Goal: Task Accomplishment & Management: Manage account settings

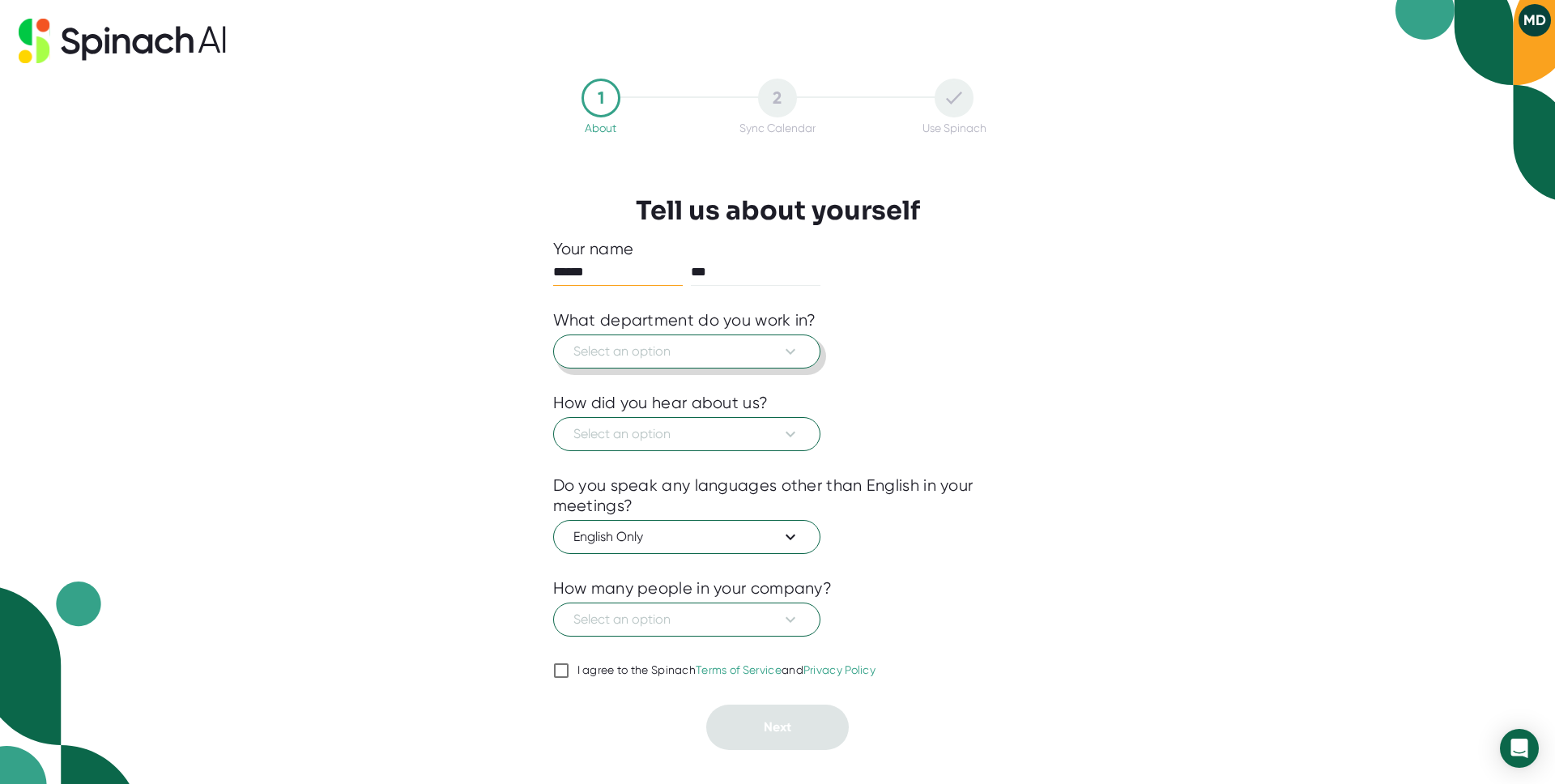
click at [629, 354] on span "Select an option" at bounding box center [687, 351] width 227 height 20
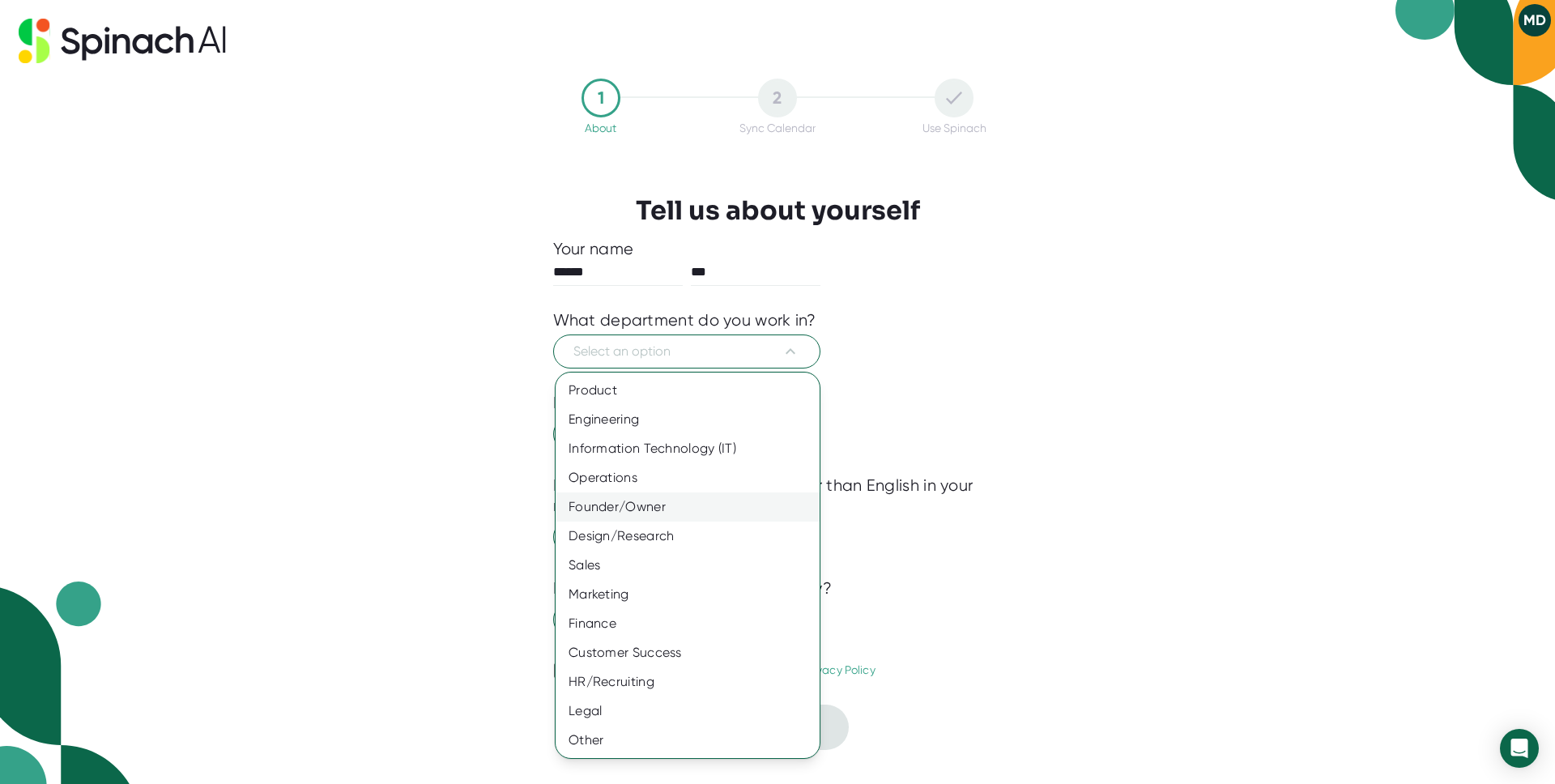
click at [626, 499] on div "Founder/Owner" at bounding box center [687, 507] width 264 height 30
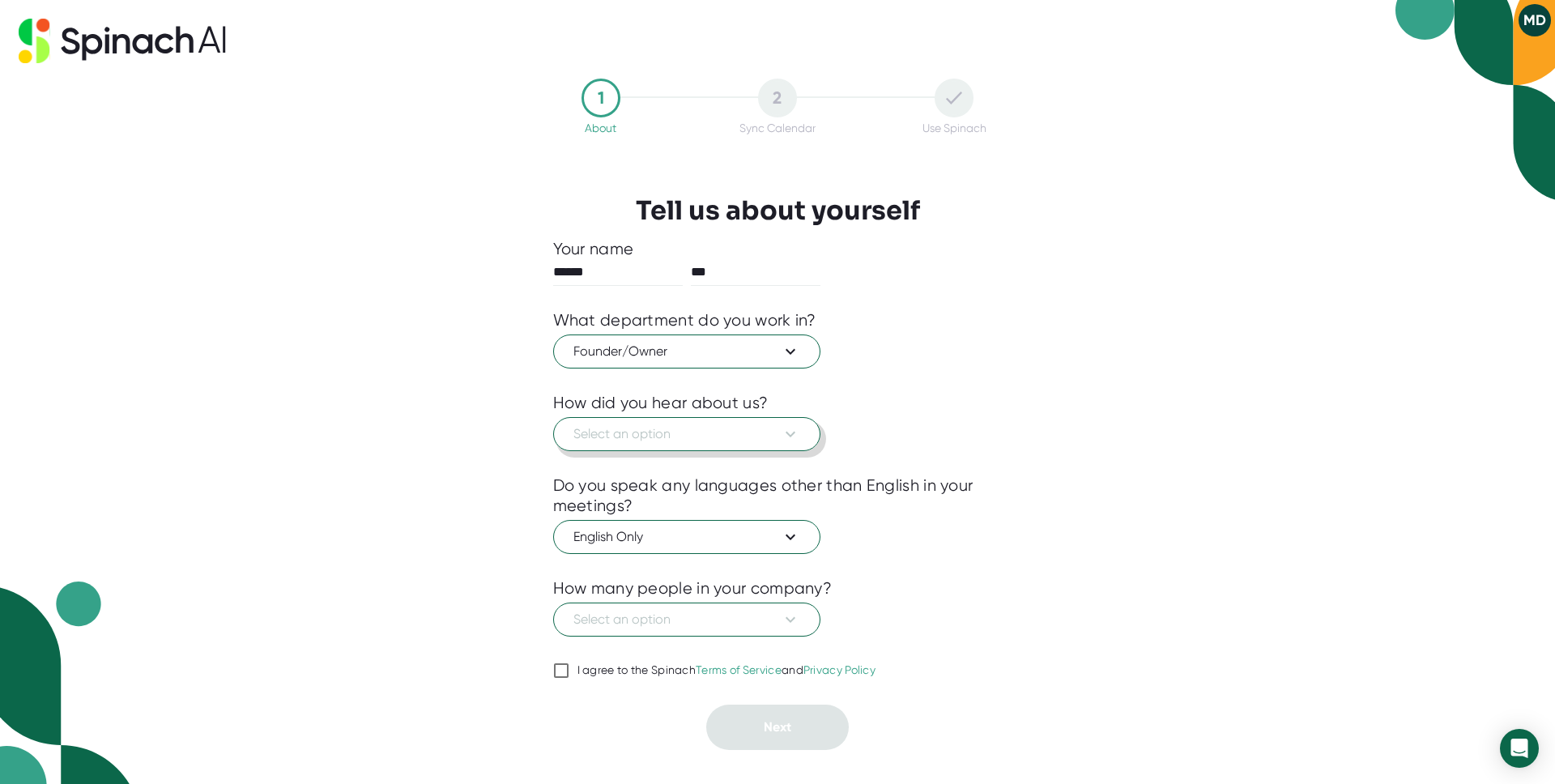
click at [635, 417] on button "Select an option" at bounding box center [686, 434] width 267 height 34
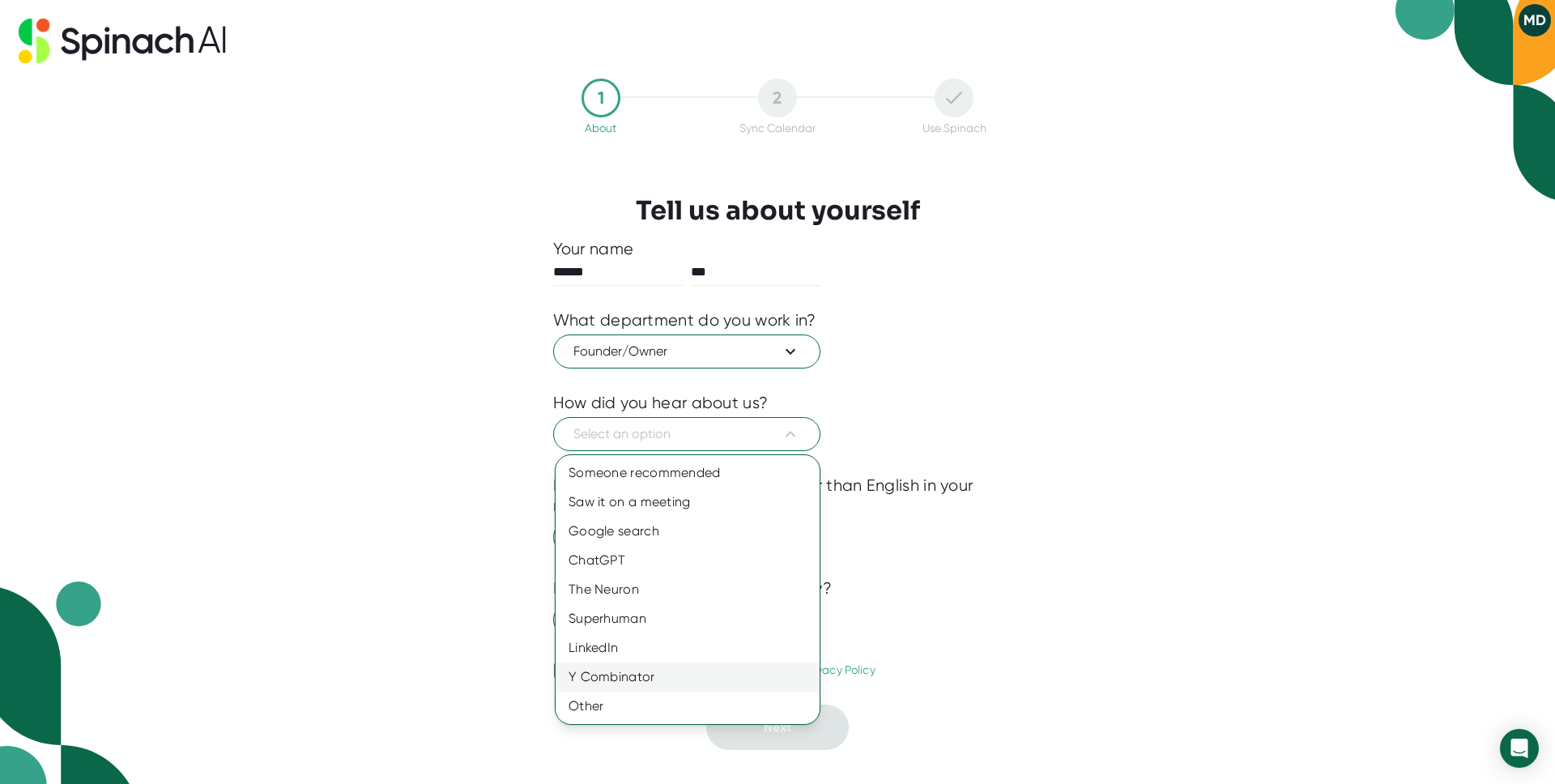
click at [647, 670] on div "Y Combinator" at bounding box center [687, 677] width 264 height 30
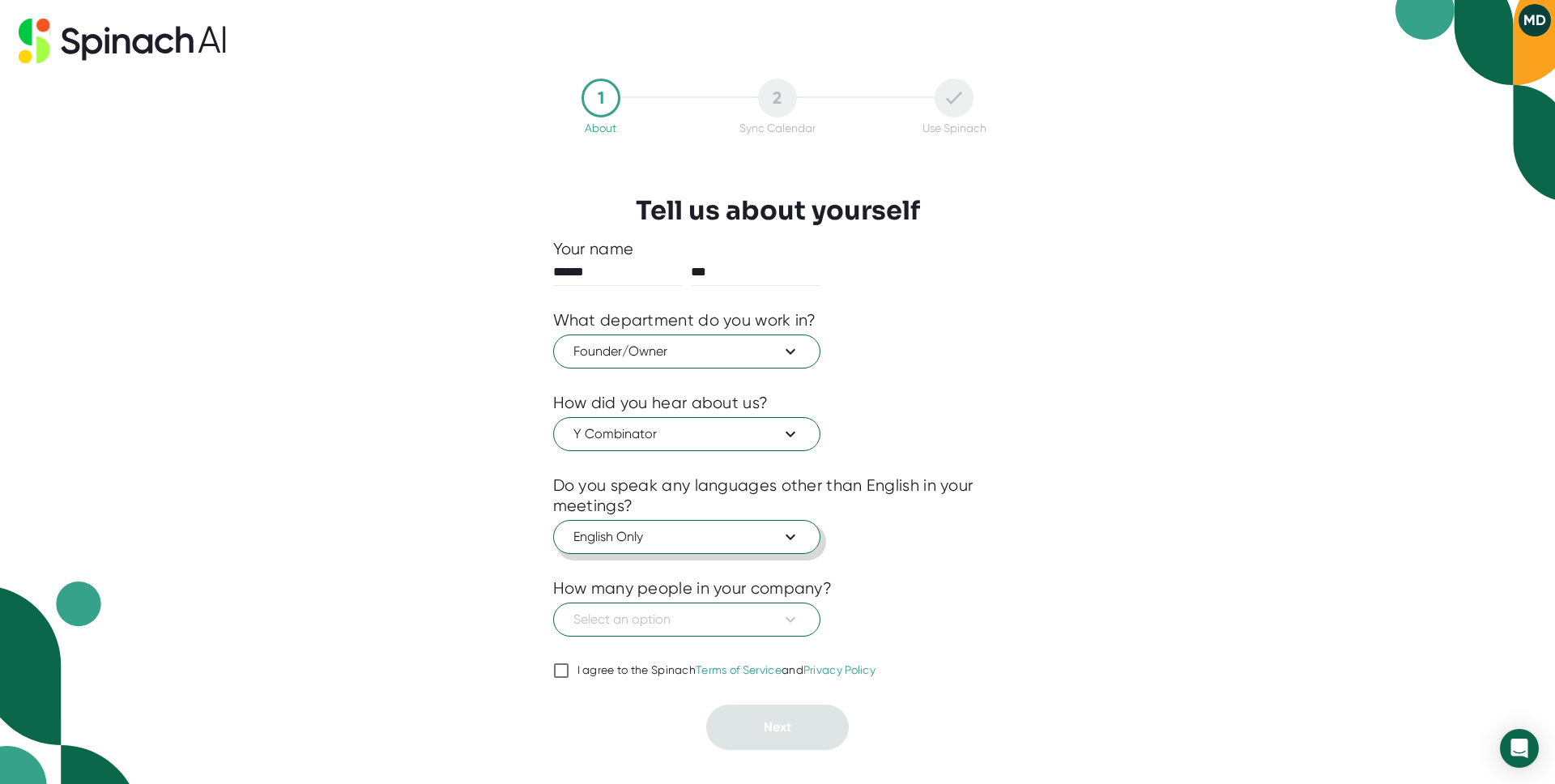
click at [649, 529] on span "English Only" at bounding box center [687, 536] width 227 height 20
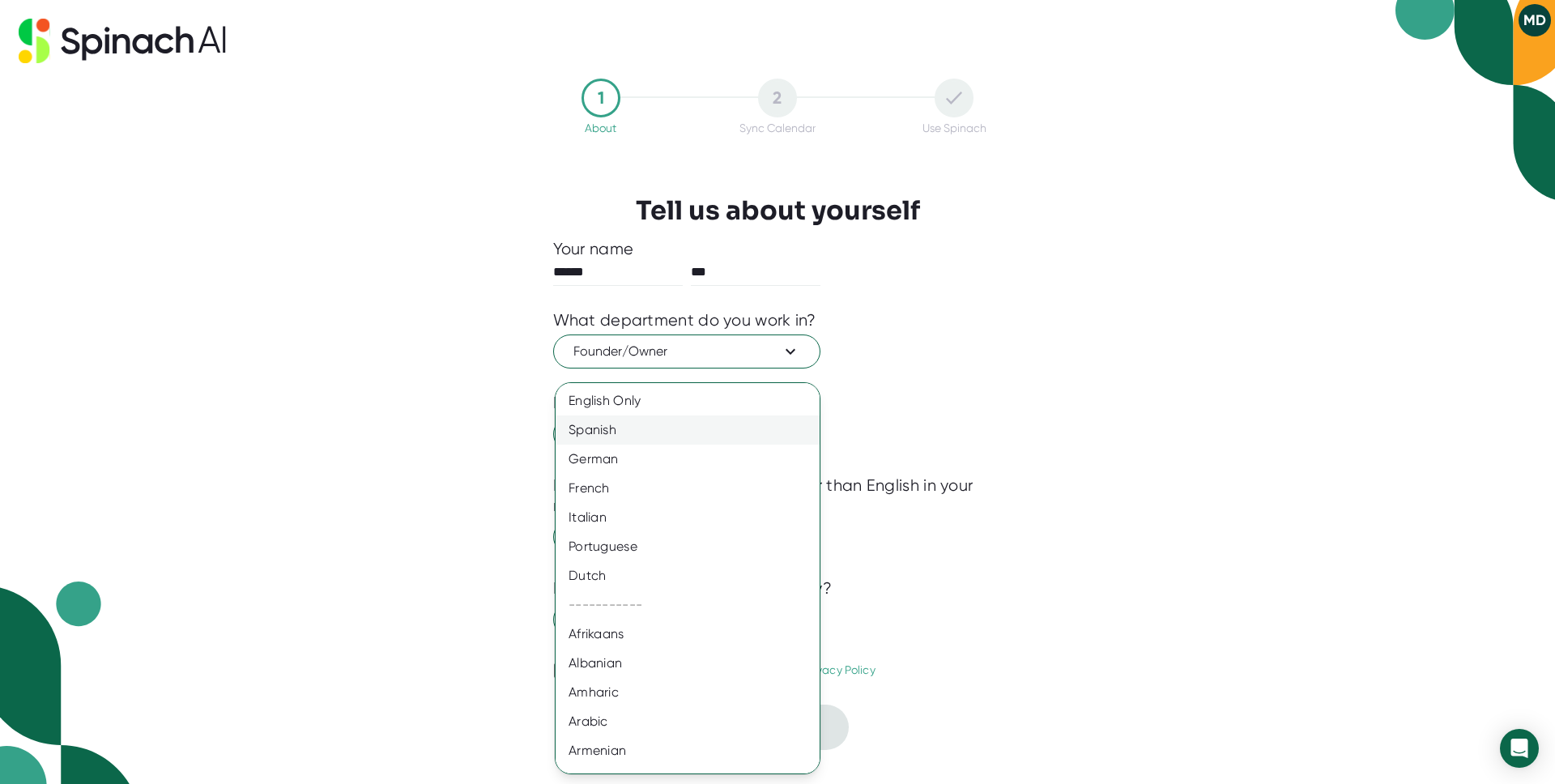
click at [639, 426] on div "Spanish" at bounding box center [687, 430] width 264 height 30
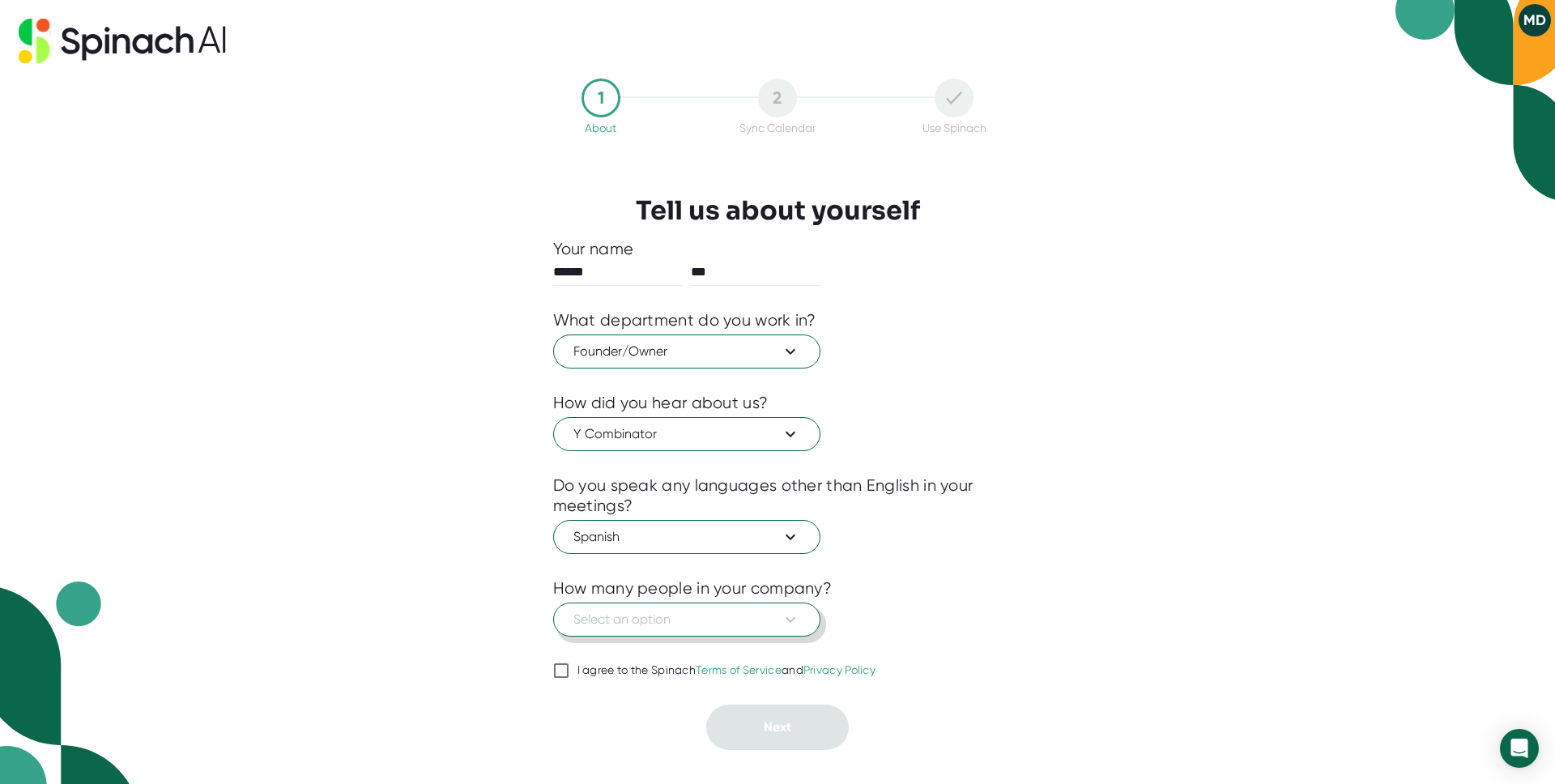
click at [712, 616] on span "Select an option" at bounding box center [687, 620] width 227 height 20
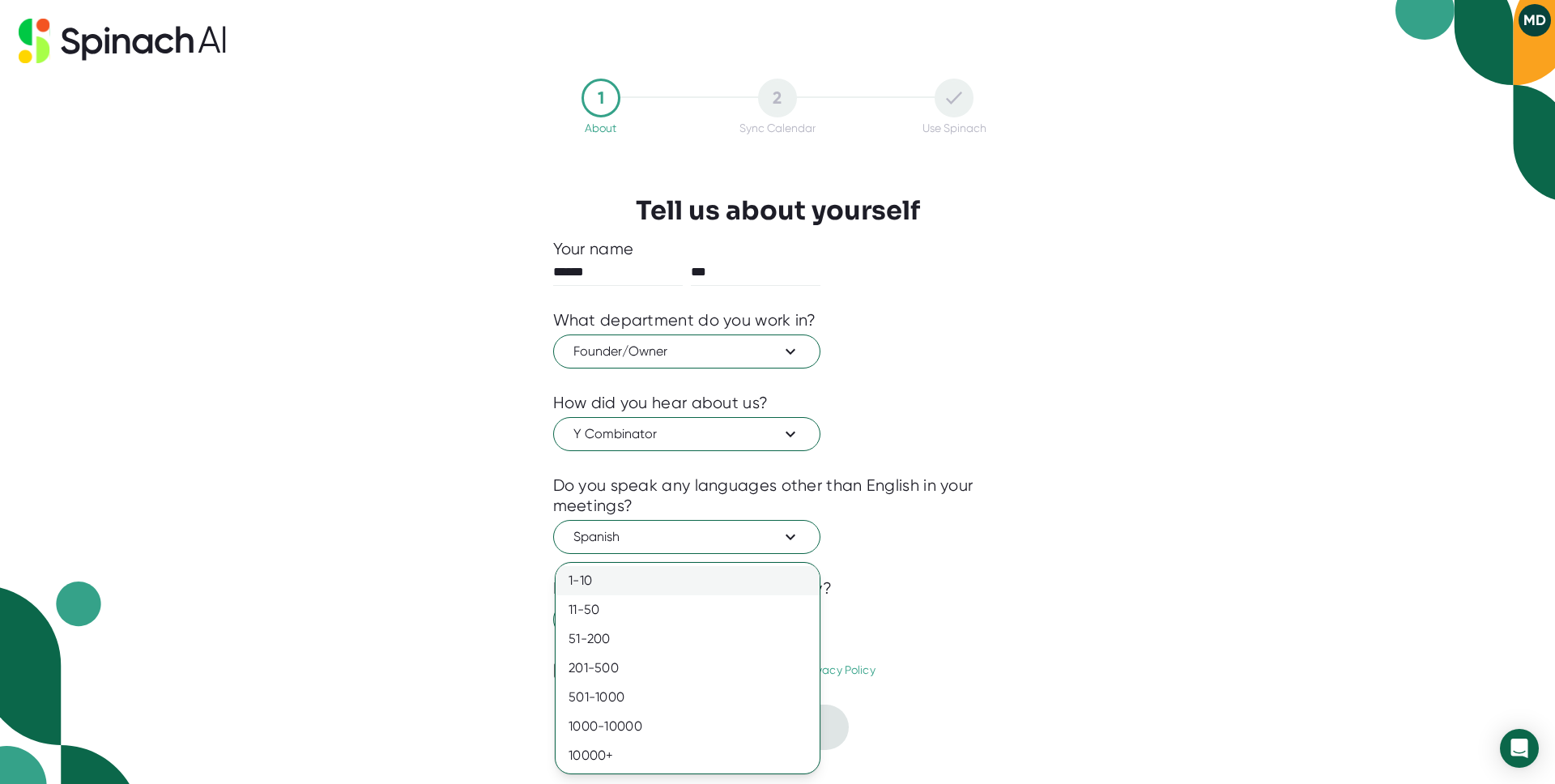
click at [652, 585] on div "1-10" at bounding box center [687, 580] width 264 height 30
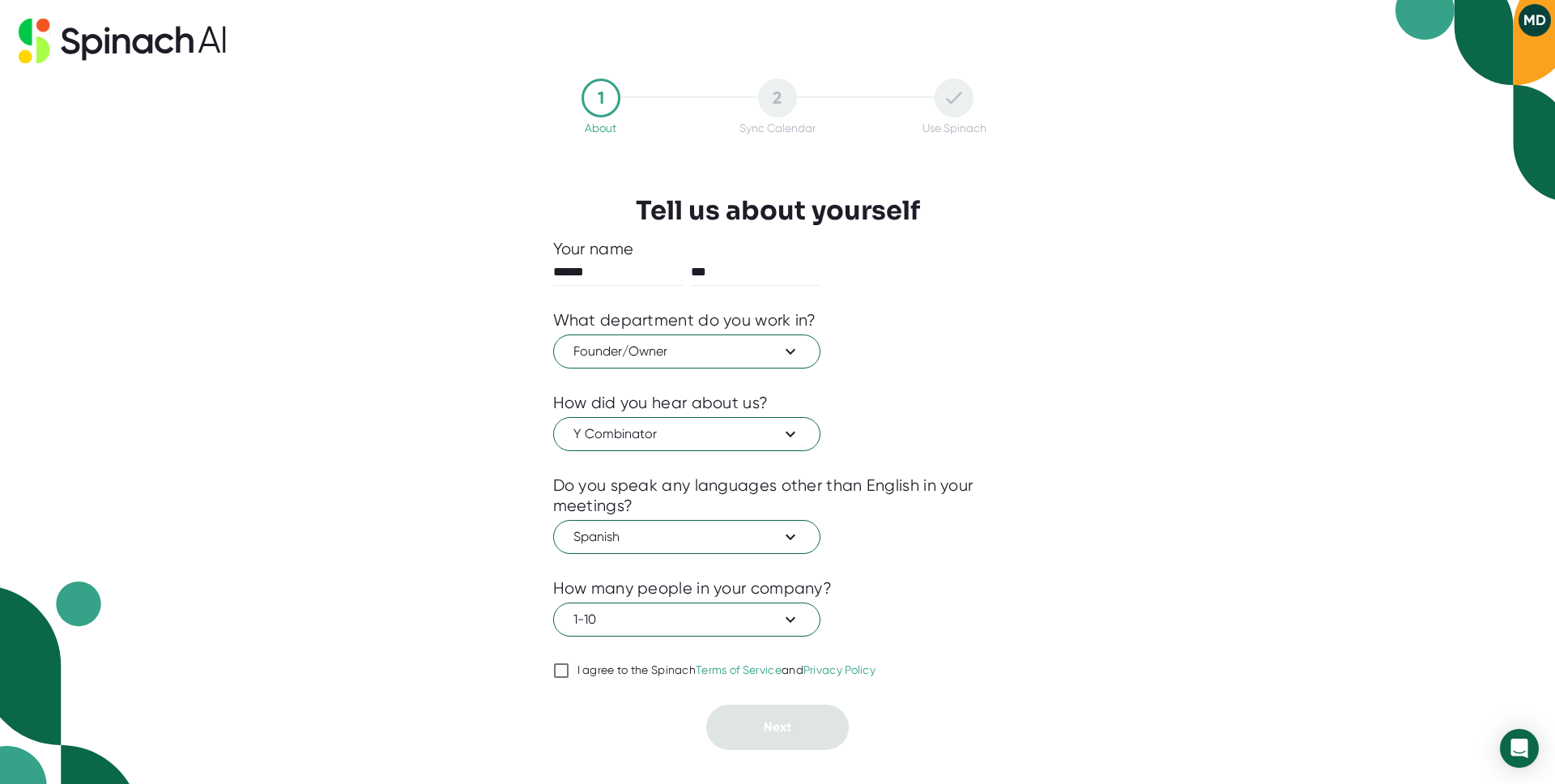
click at [562, 666] on input "I agree to the Spinach Terms of Service and Privacy Policy" at bounding box center [561, 670] width 16 height 20
checkbox input "true"
click at [823, 706] on button "Next" at bounding box center [777, 727] width 142 height 46
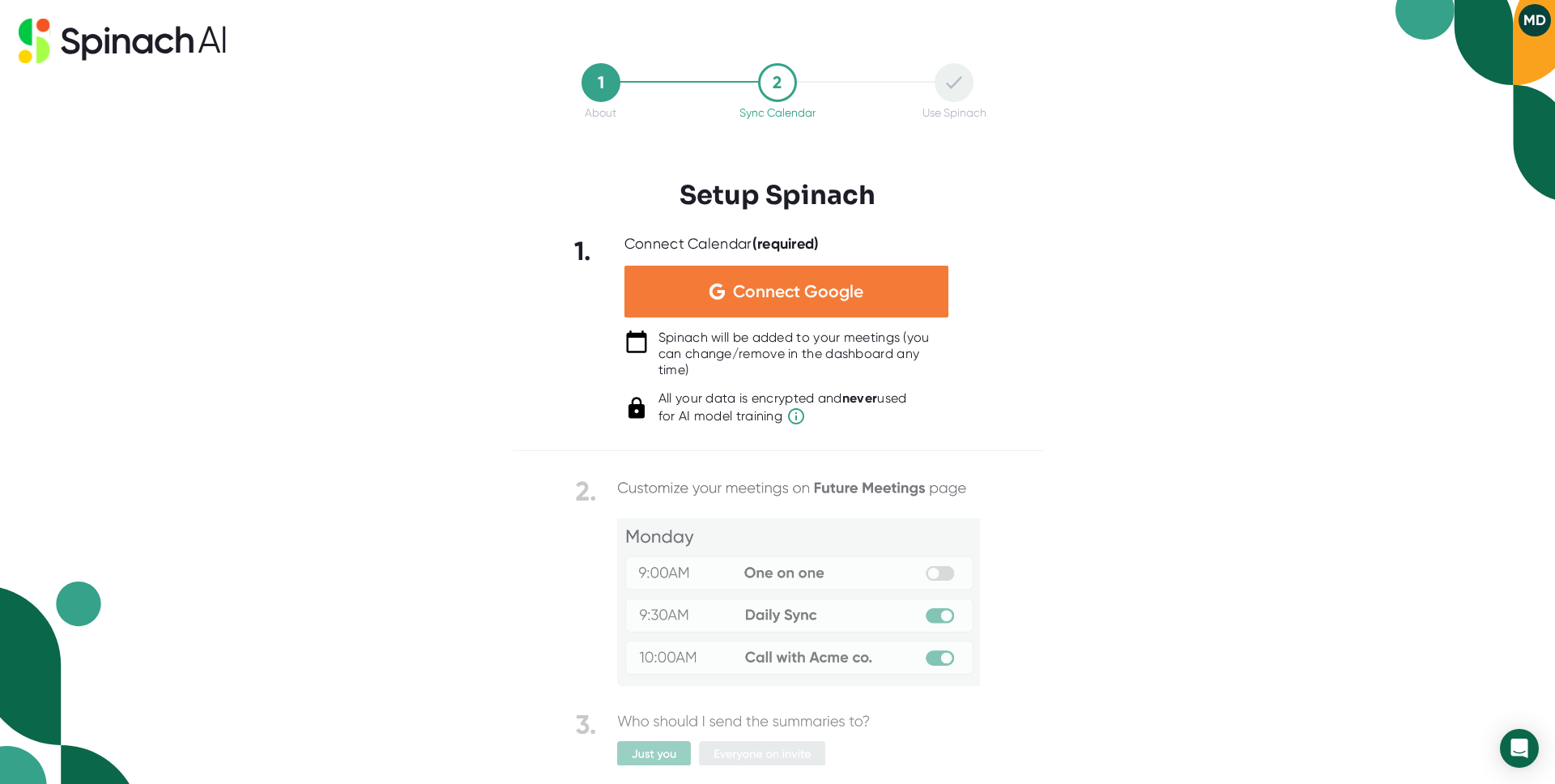
click at [811, 286] on span "Connect Google" at bounding box center [798, 291] width 131 height 16
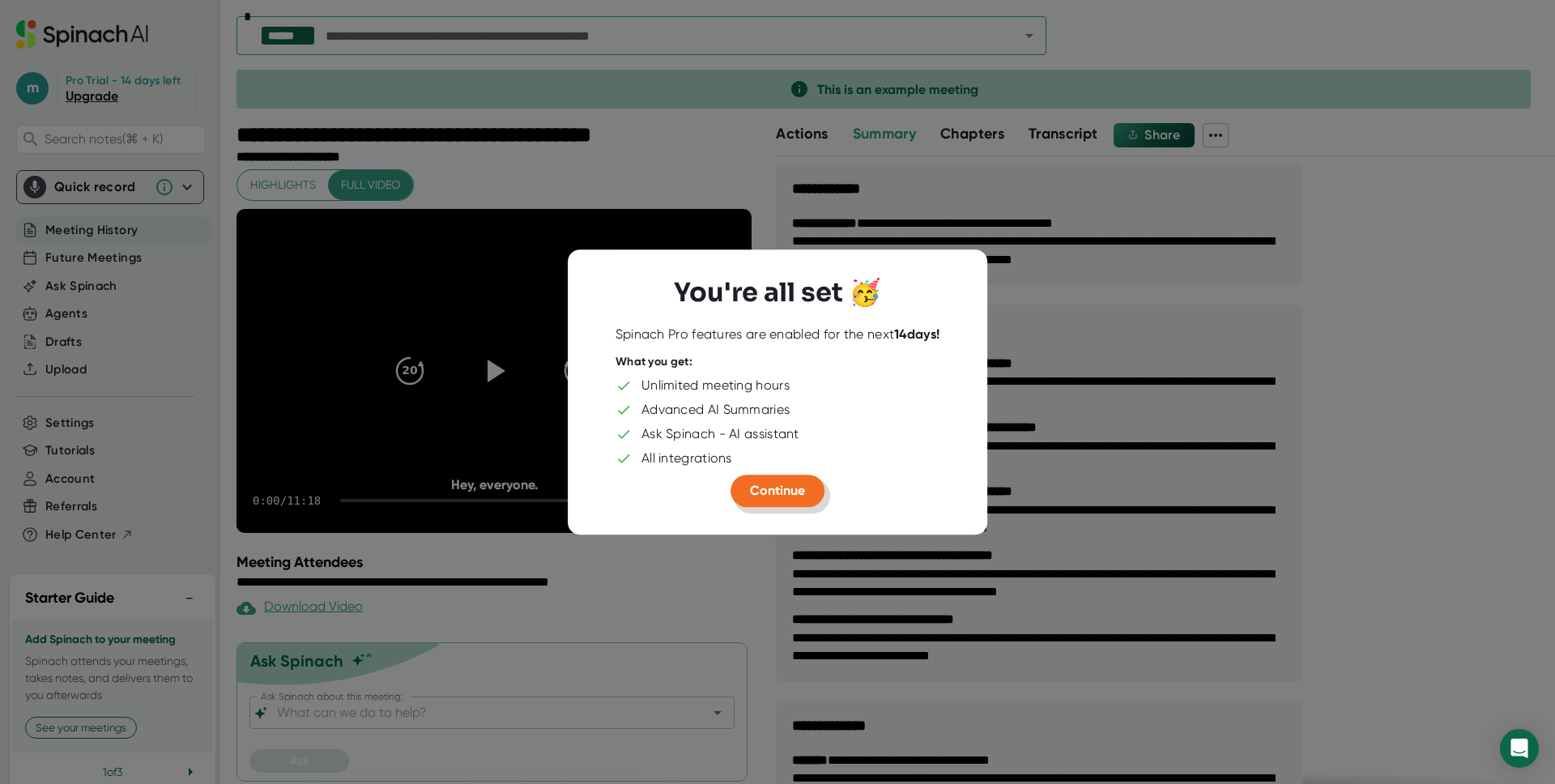
click at [790, 481] on button "Continue" at bounding box center [777, 491] width 94 height 32
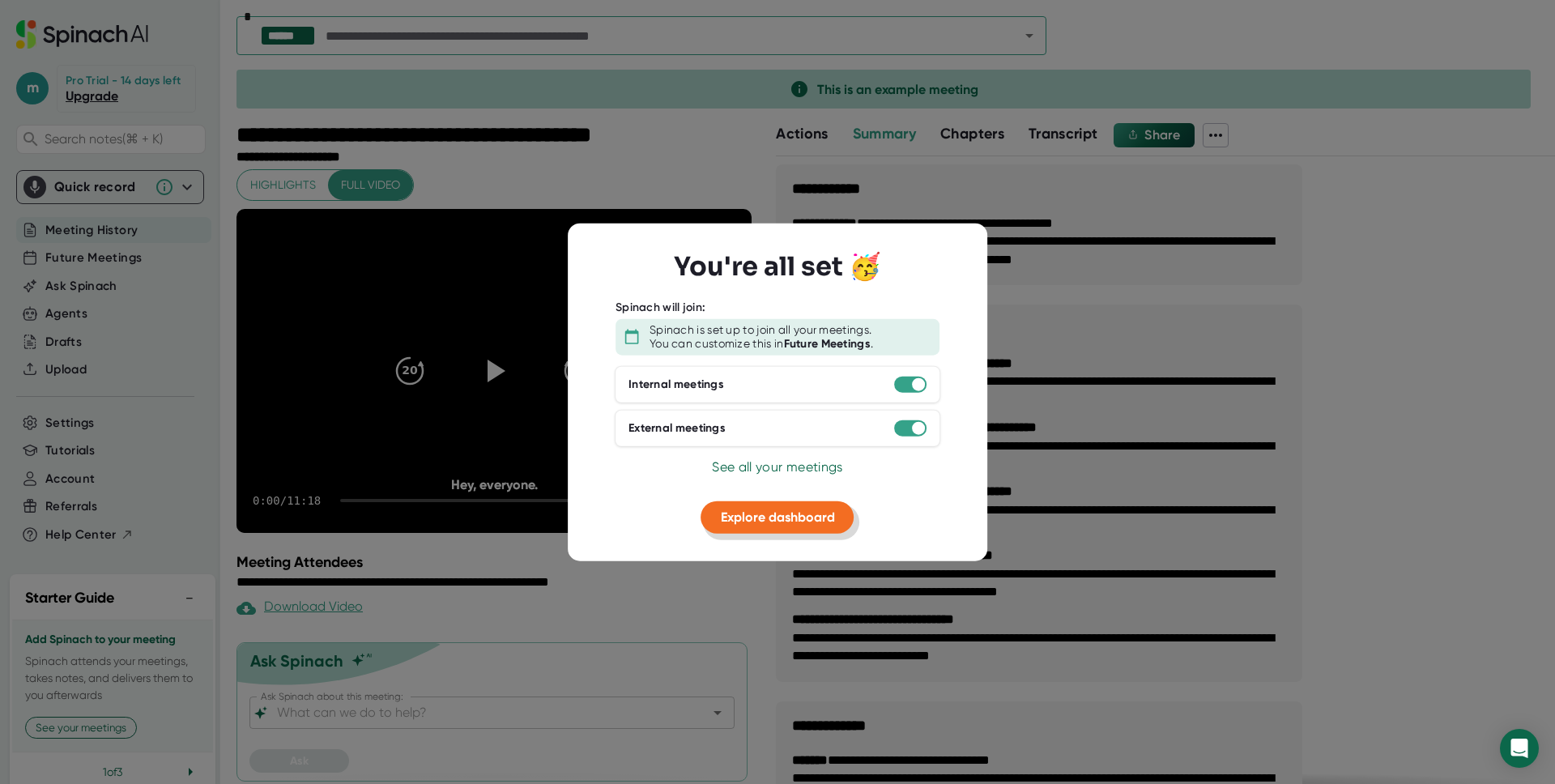
drag, startPoint x: 775, startPoint y: 510, endPoint x: 782, endPoint y: 464, distance: 46.5
click at [782, 464] on div "You're all set 🥳 Spinach will join: Spinach is set up to join all your meetings…" at bounding box center [777, 392] width 364 height 282
click at [782, 465] on span "See all your meetings" at bounding box center [777, 466] width 131 height 15
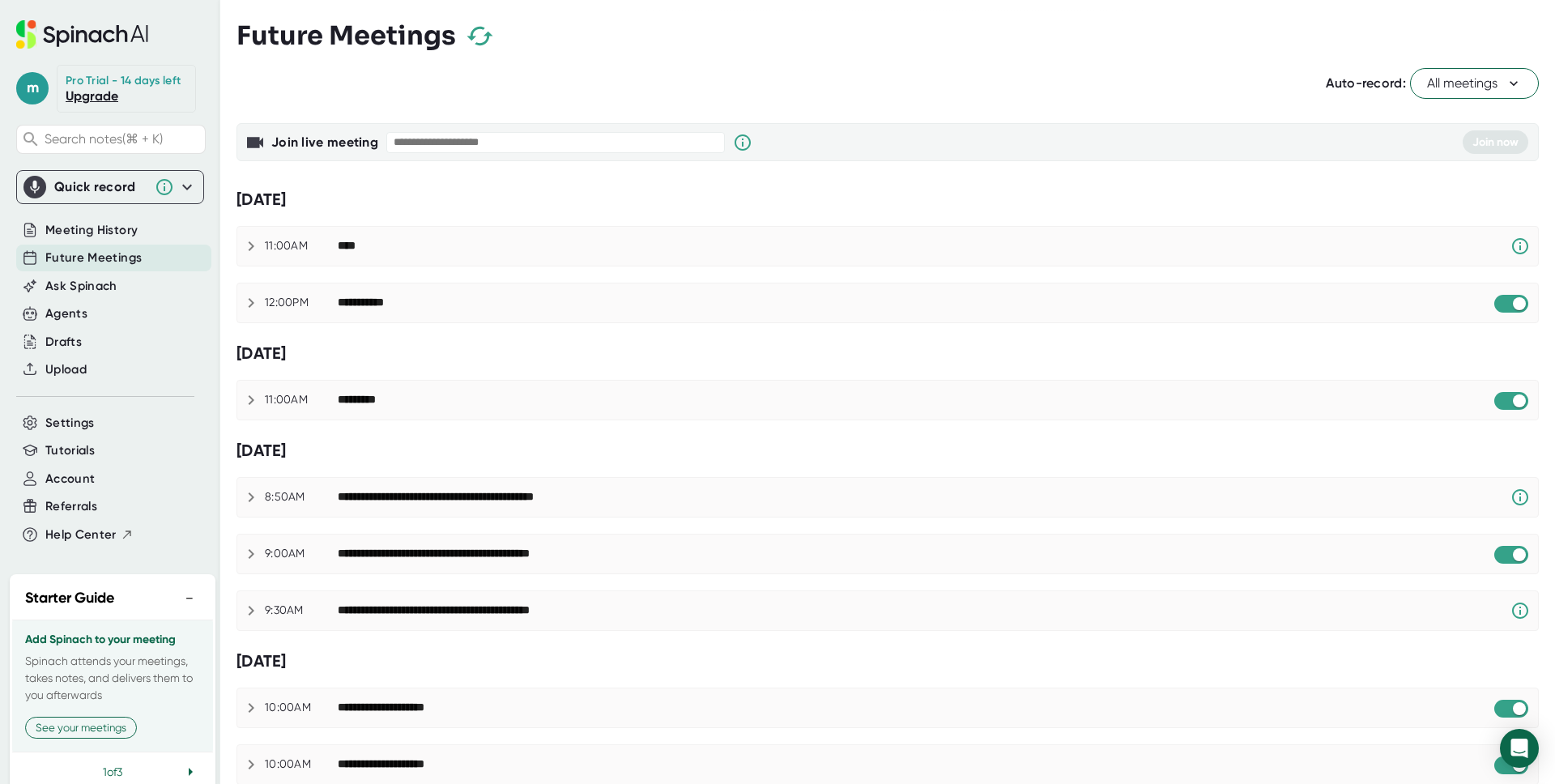
click at [243, 237] on icon at bounding box center [251, 246] width 20 height 20
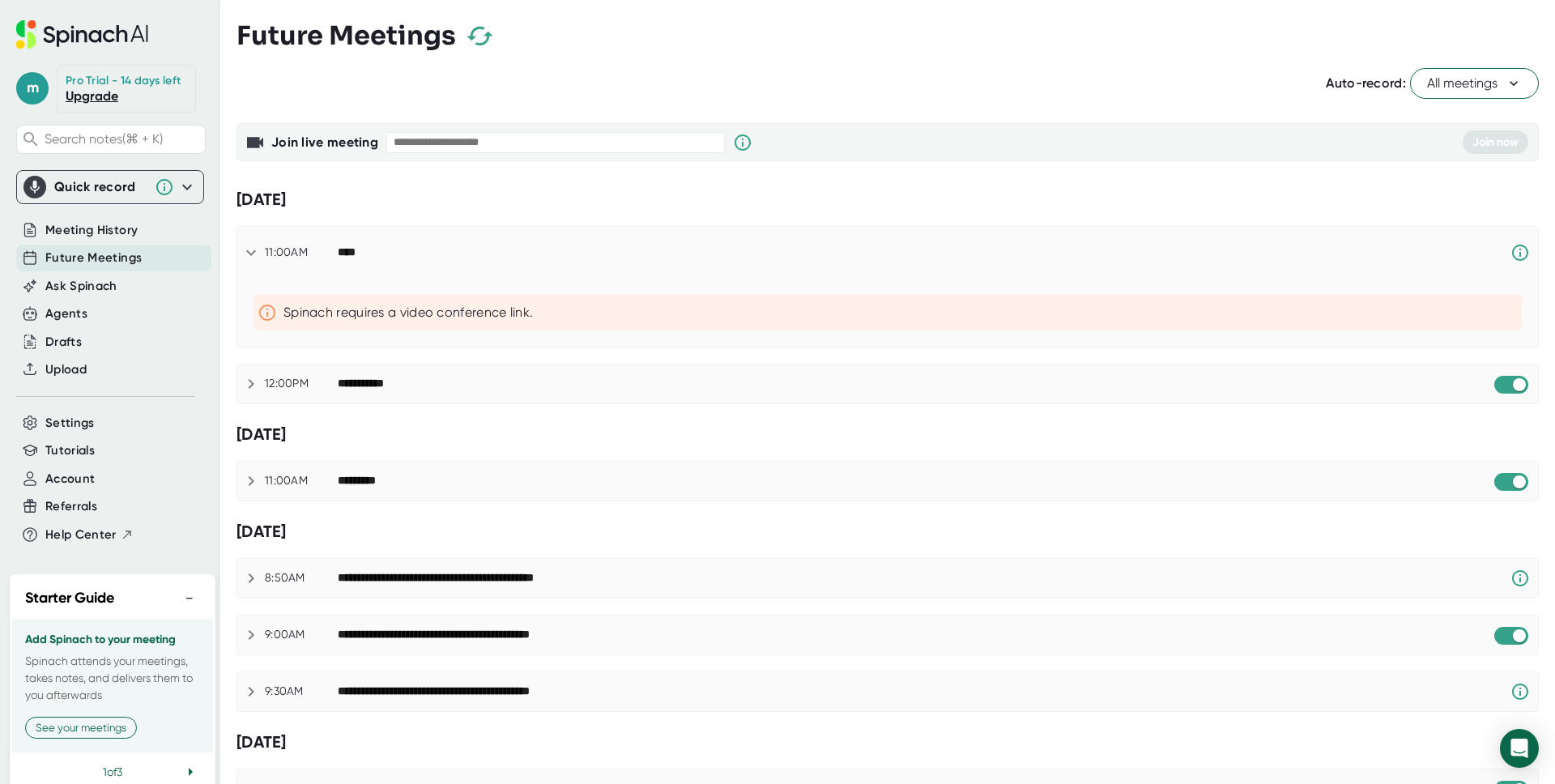
click at [247, 380] on icon at bounding box center [251, 384] width 20 height 20
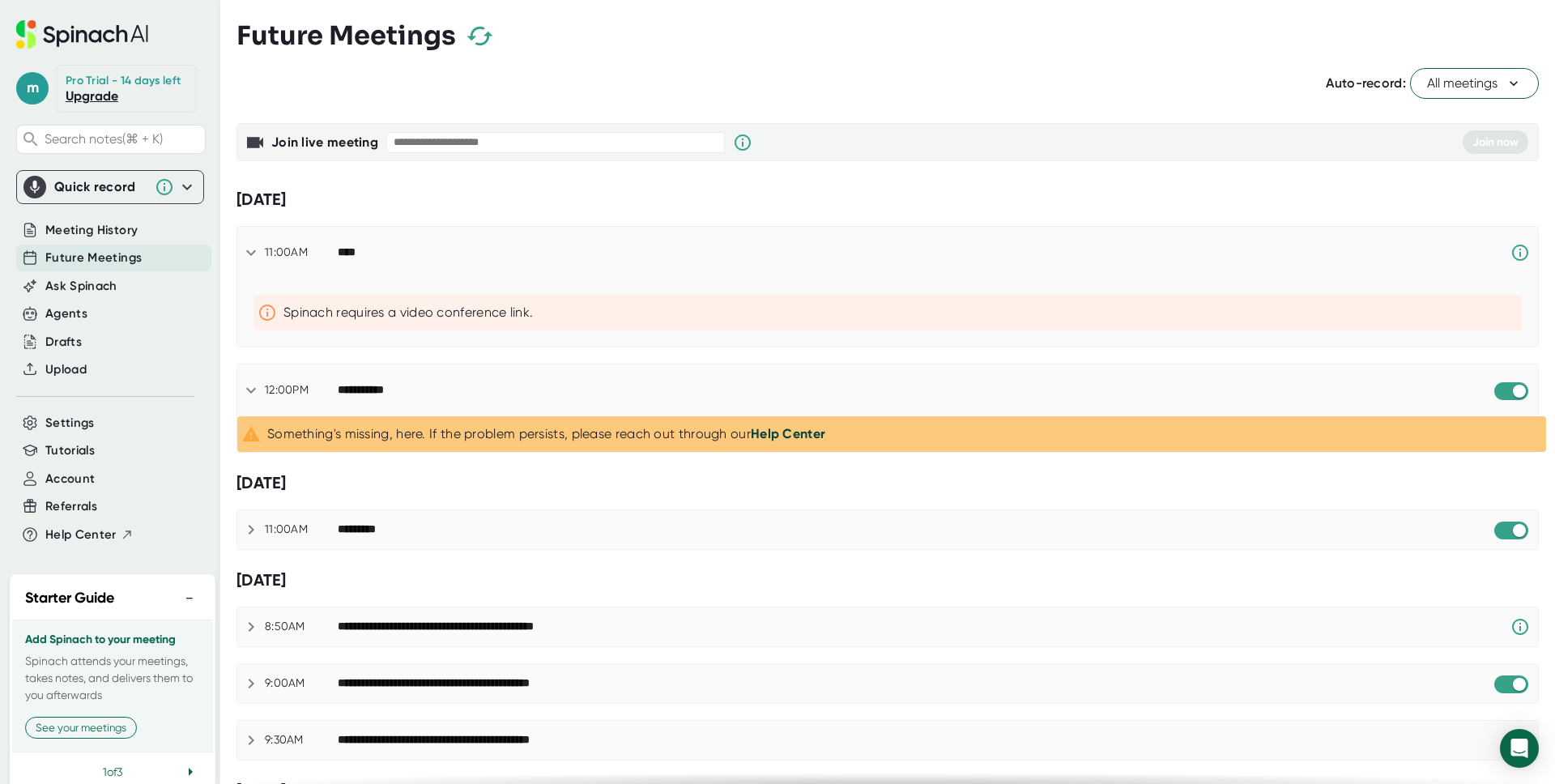
click at [467, 431] on div "Something's missing, here. If the problem persists, please reach out through ou…" at bounding box center [903, 434] width 1272 height 16
click at [1536, 392] on input "checkbox" at bounding box center [1518, 391] width 46 height 14
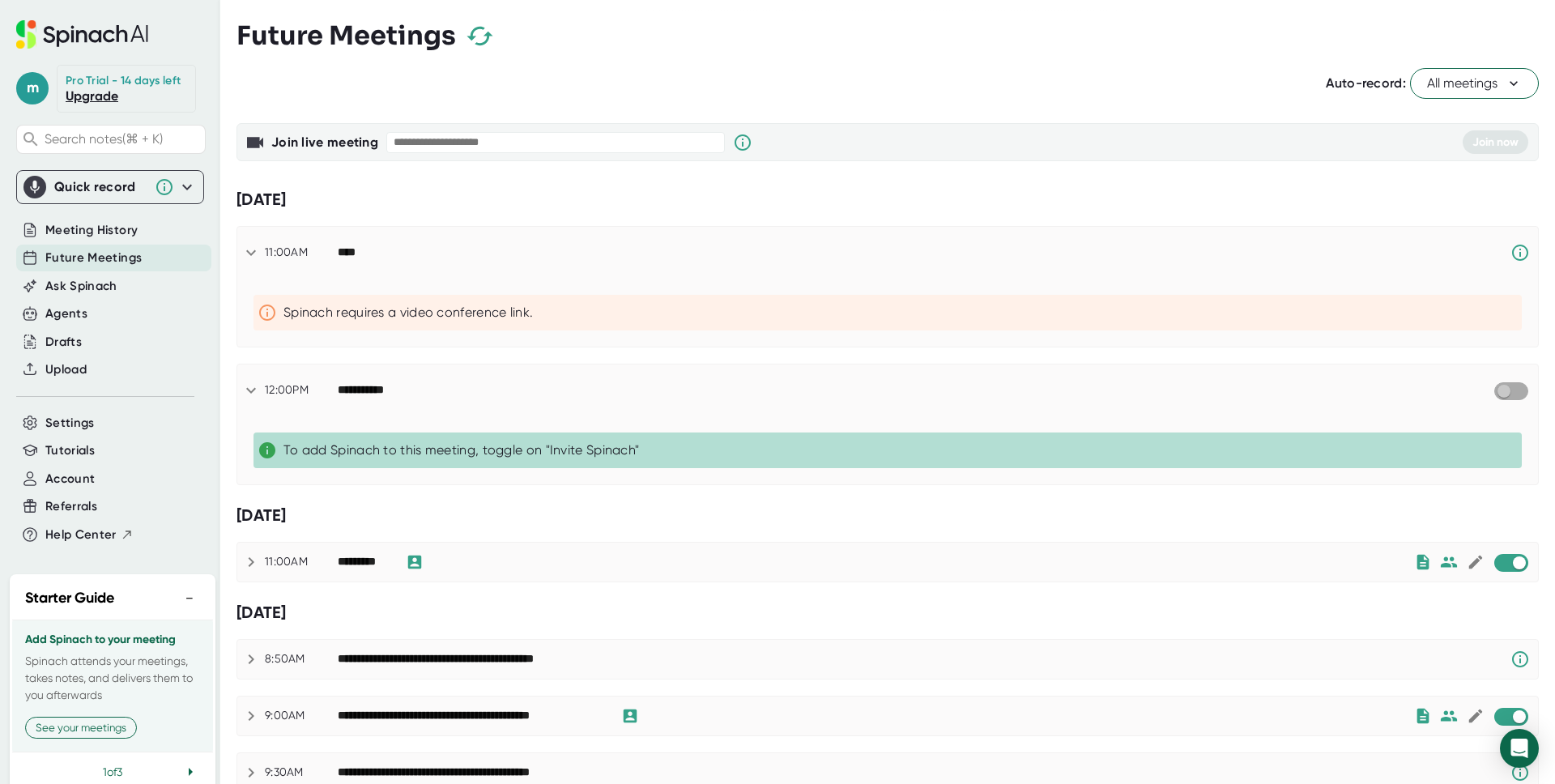
click at [1515, 390] on input "checkbox" at bounding box center [1503, 391] width 46 height 14
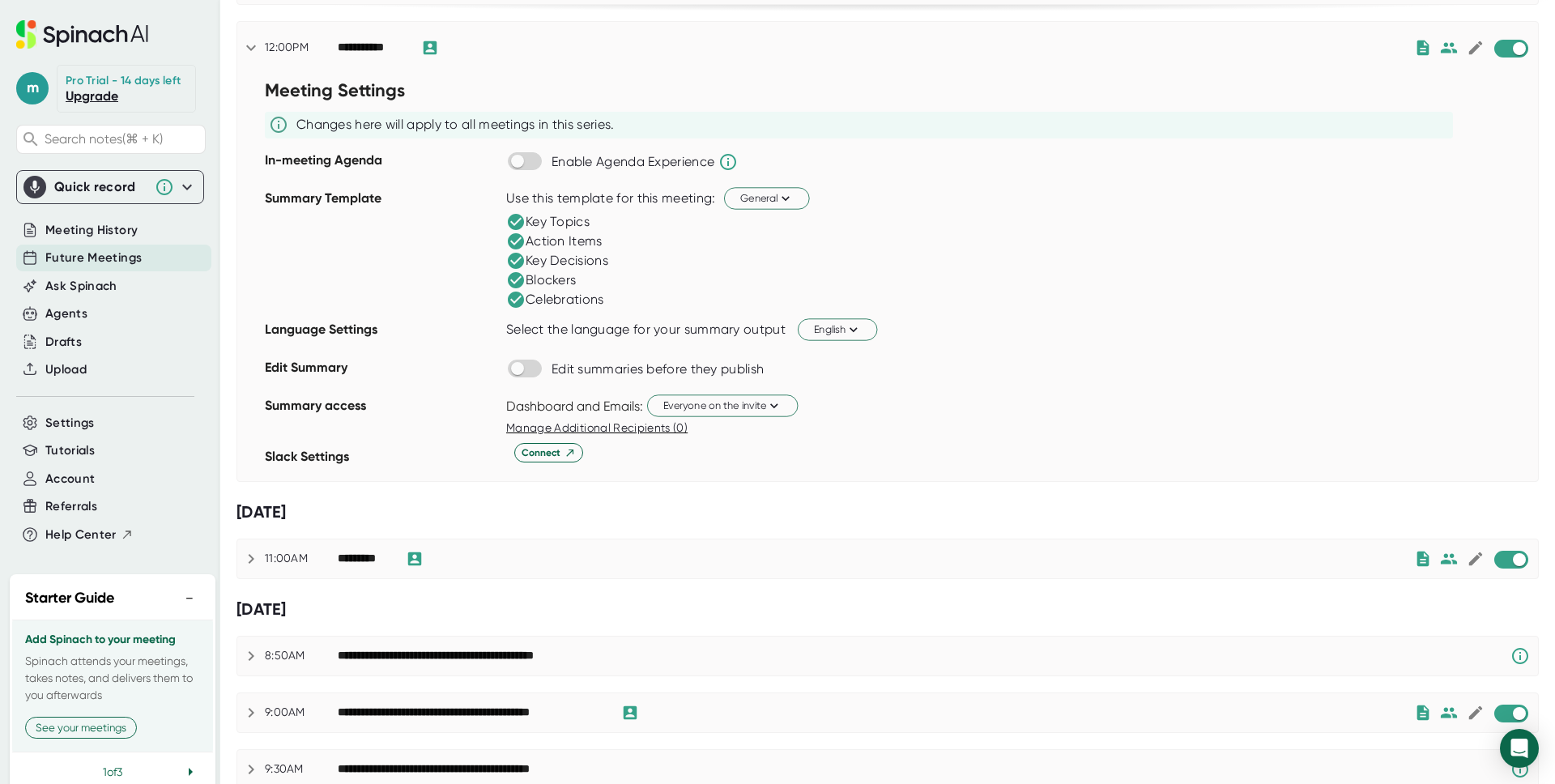
scroll to position [344, 0]
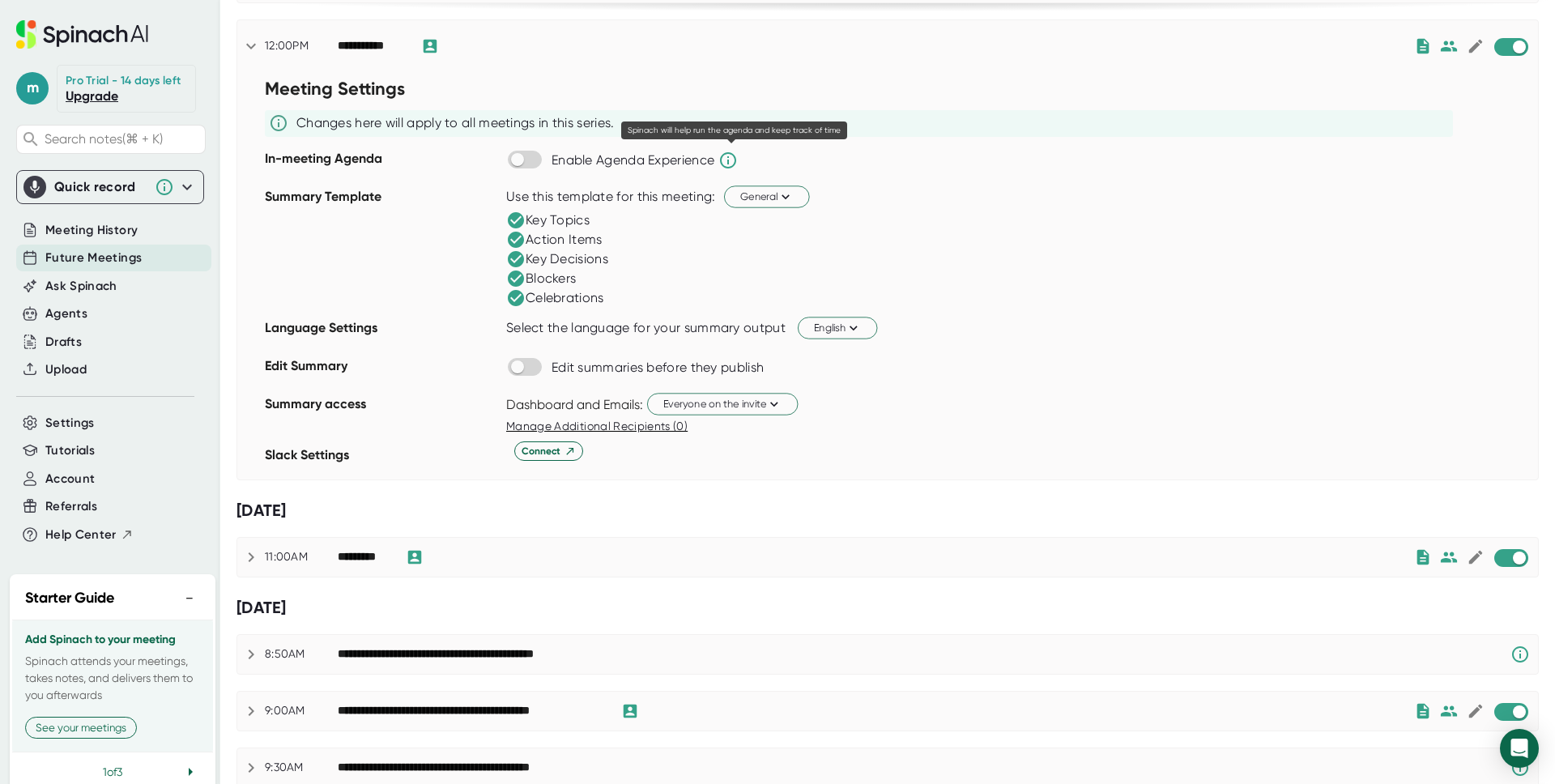
click at [732, 158] on icon at bounding box center [728, 160] width 20 height 20
click at [526, 160] on input "checkbox" at bounding box center [517, 159] width 46 height 14
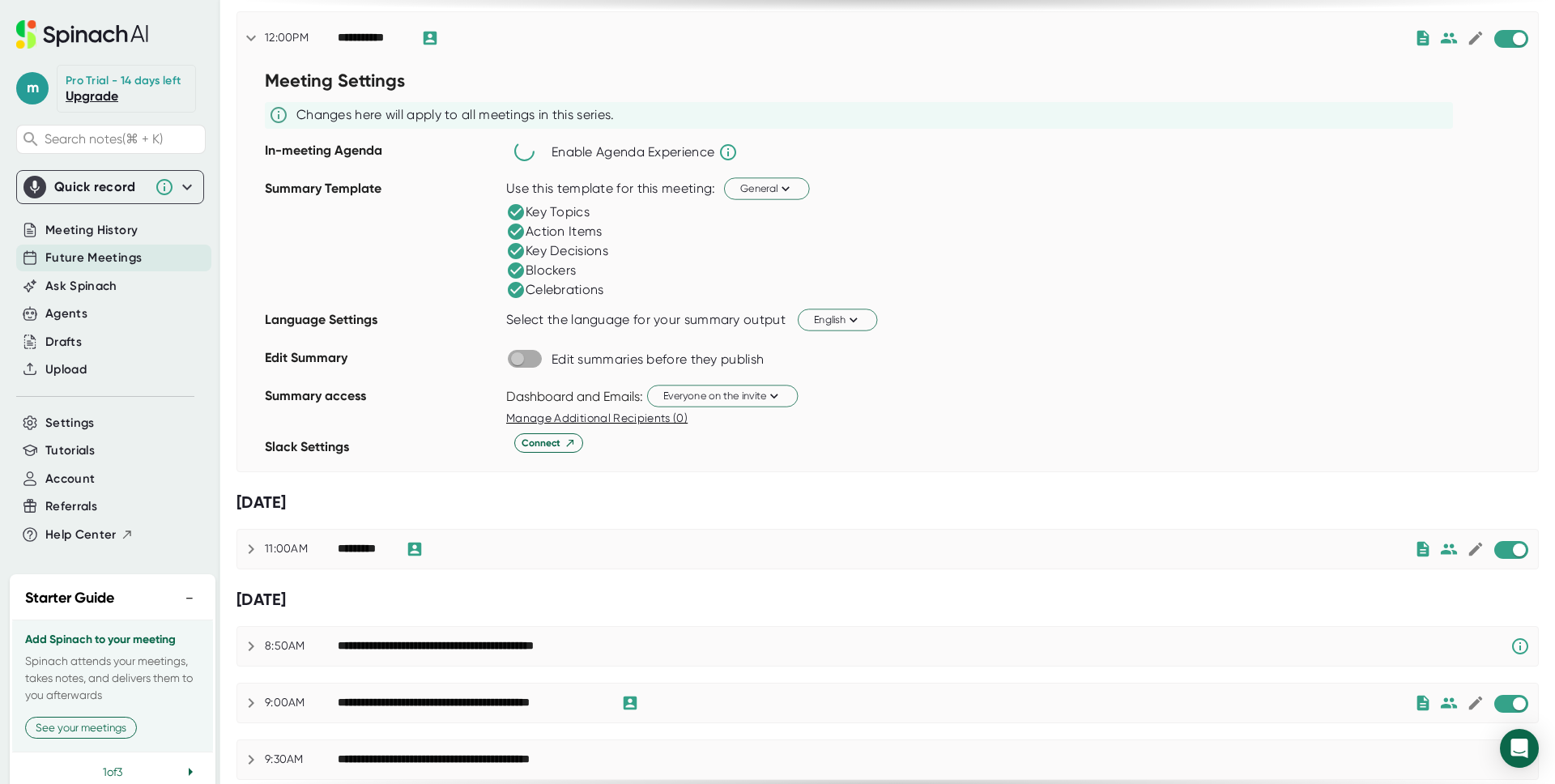
checkbox input "true"
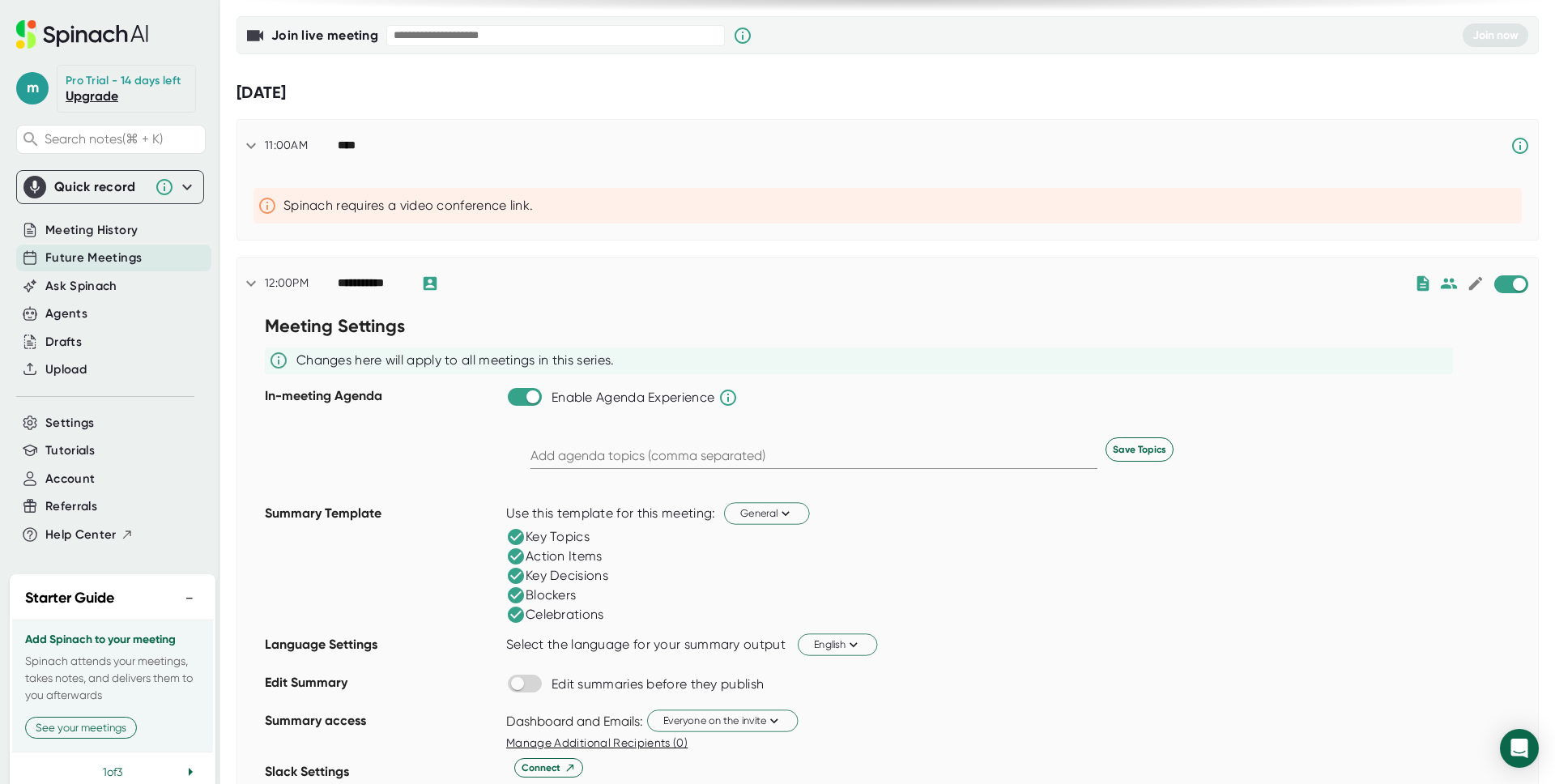
scroll to position [105, 0]
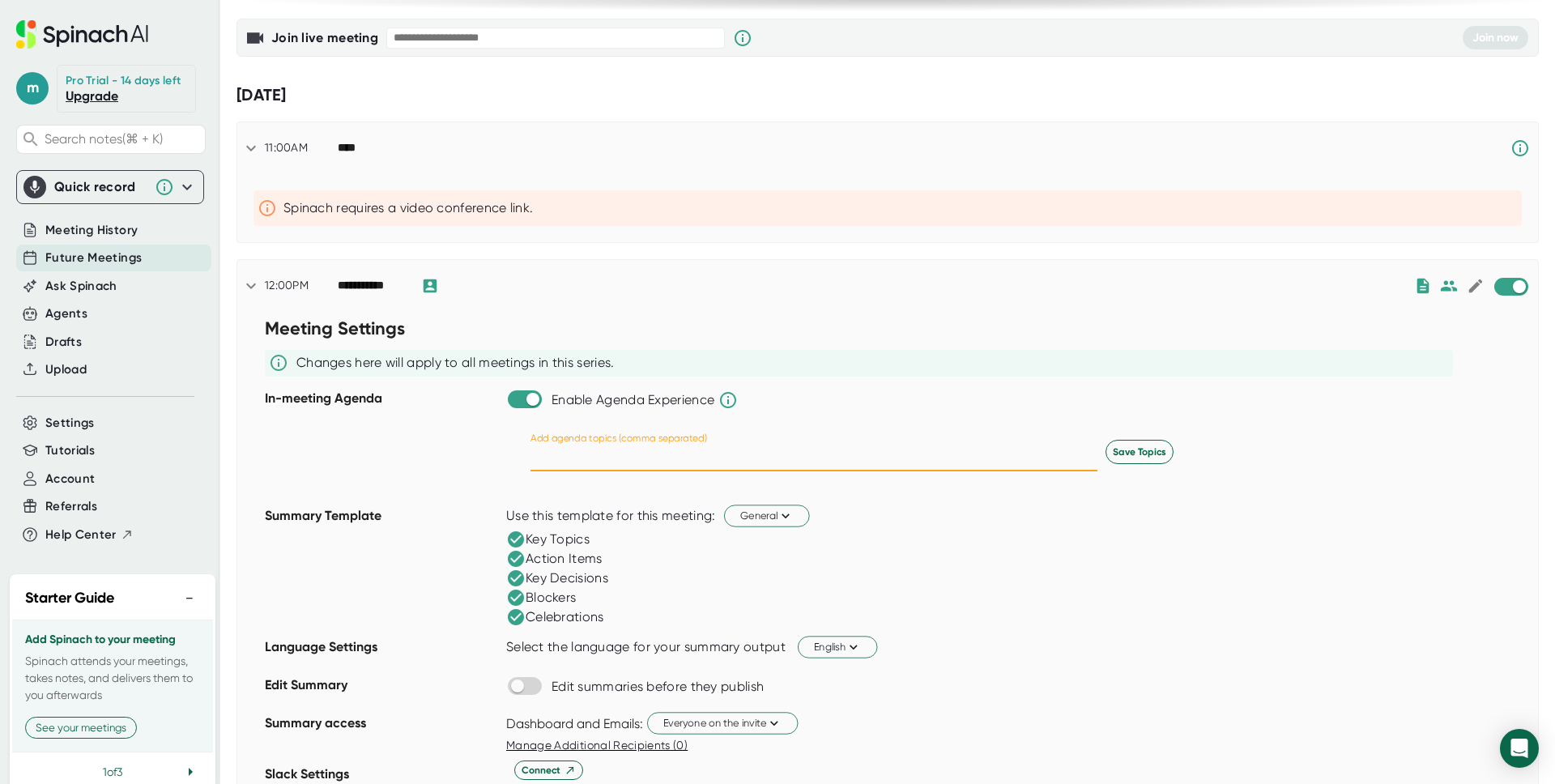
click at [653, 451] on input "text" at bounding box center [814, 458] width 567 height 26
click at [576, 459] on input "Ice [PERSON_NAME], [PERSON_NAME]," at bounding box center [814, 458] width 567 height 26
click at [555, 491] on div "Add agenda topics (comma separated) Ice [PERSON_NAME], [PERSON_NAME], Save Topi…" at bounding box center [1022, 451] width 1032 height 88
click at [570, 451] on input "Ice [PERSON_NAME], [PERSON_NAME]," at bounding box center [814, 458] width 567 height 26
type input "Ice breaker, [PERSON_NAME], [PERSON_NAME],"
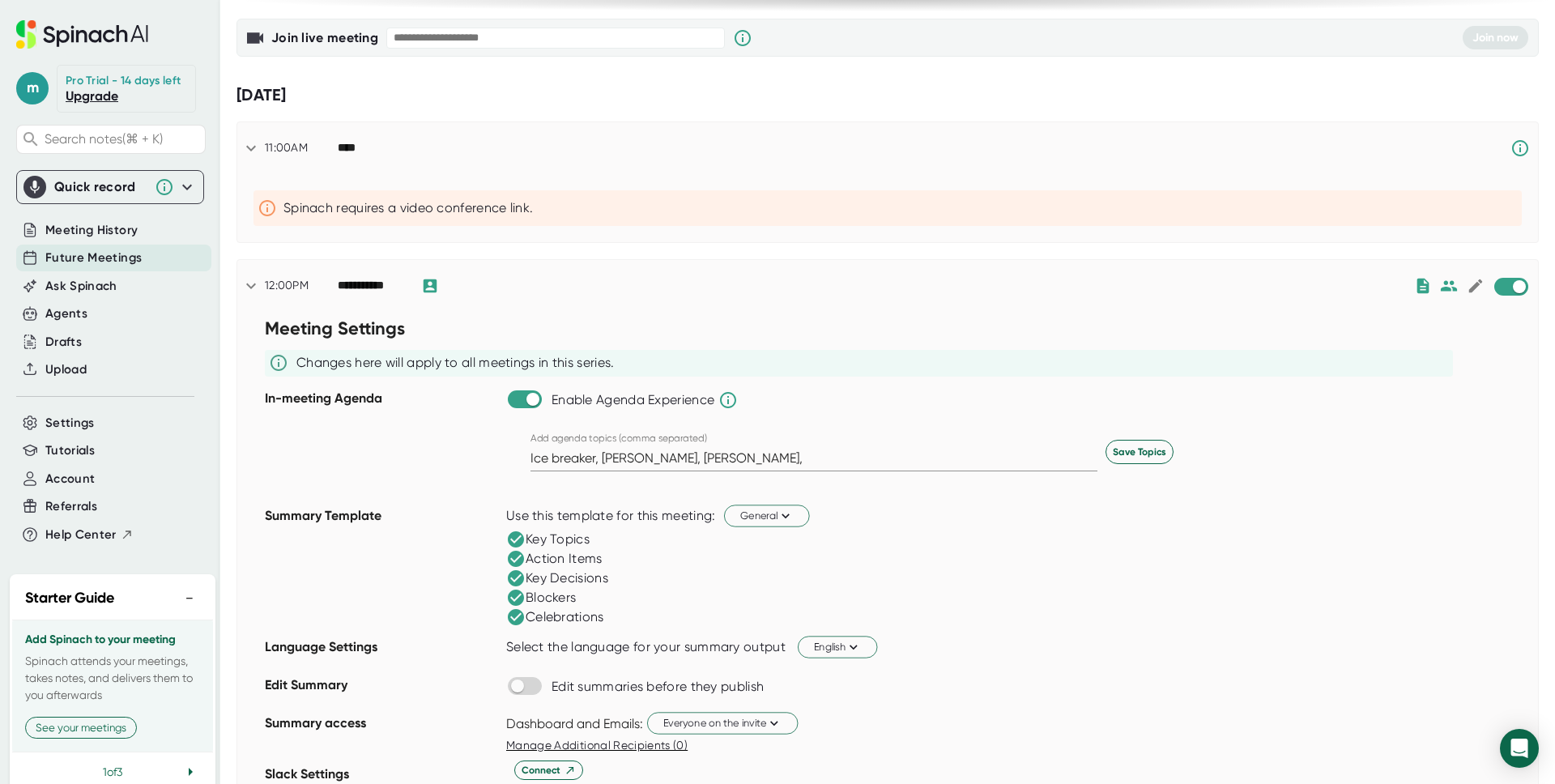
click at [570, 457] on input "Ice breaker, [PERSON_NAME], [PERSON_NAME]," at bounding box center [814, 458] width 567 height 26
click at [1301, 530] on div "Key Topics" at bounding box center [1022, 539] width 1032 height 20
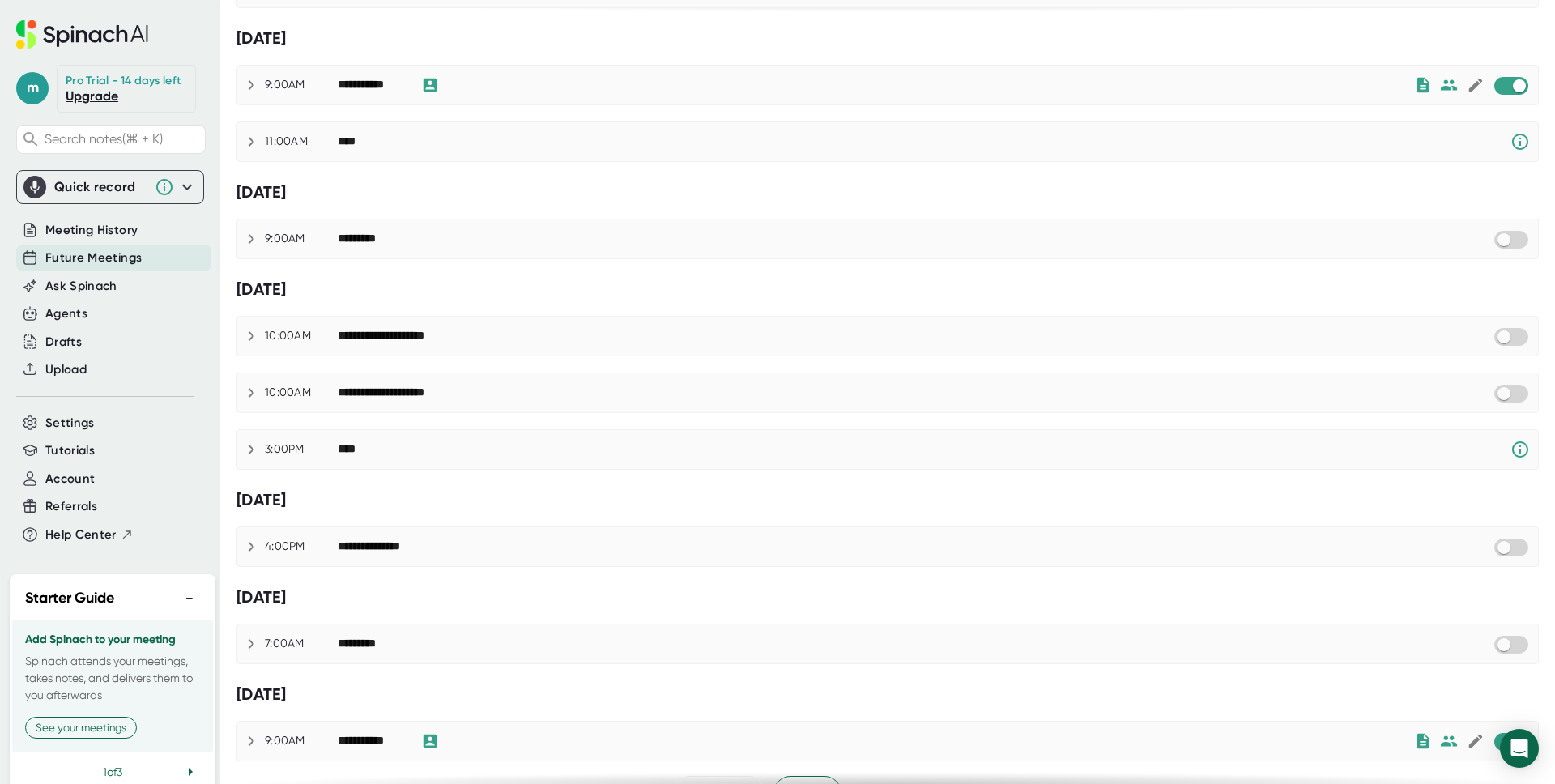
scroll to position [1646, 0]
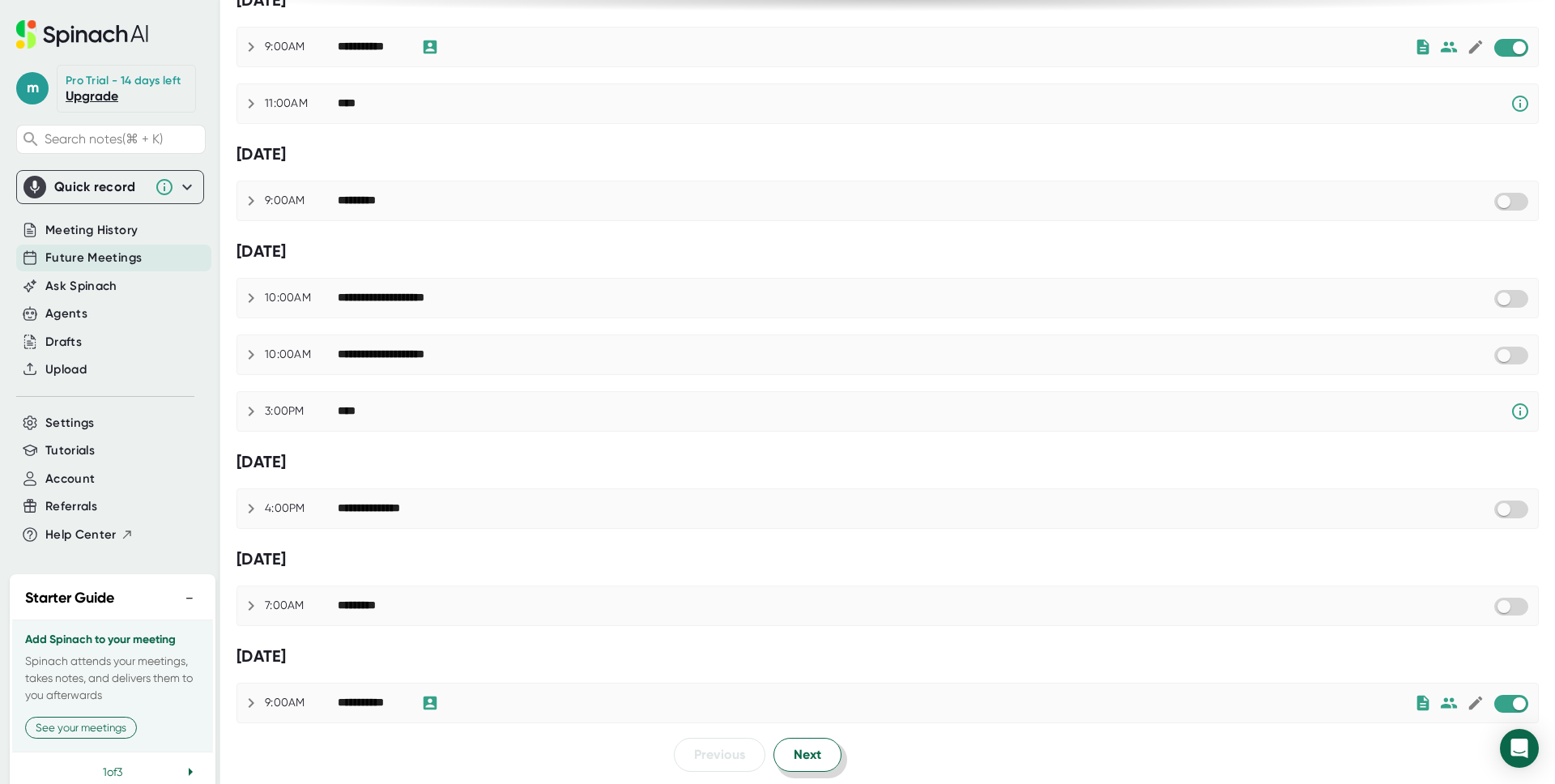
click at [804, 754] on span "Next" at bounding box center [807, 754] width 28 height 20
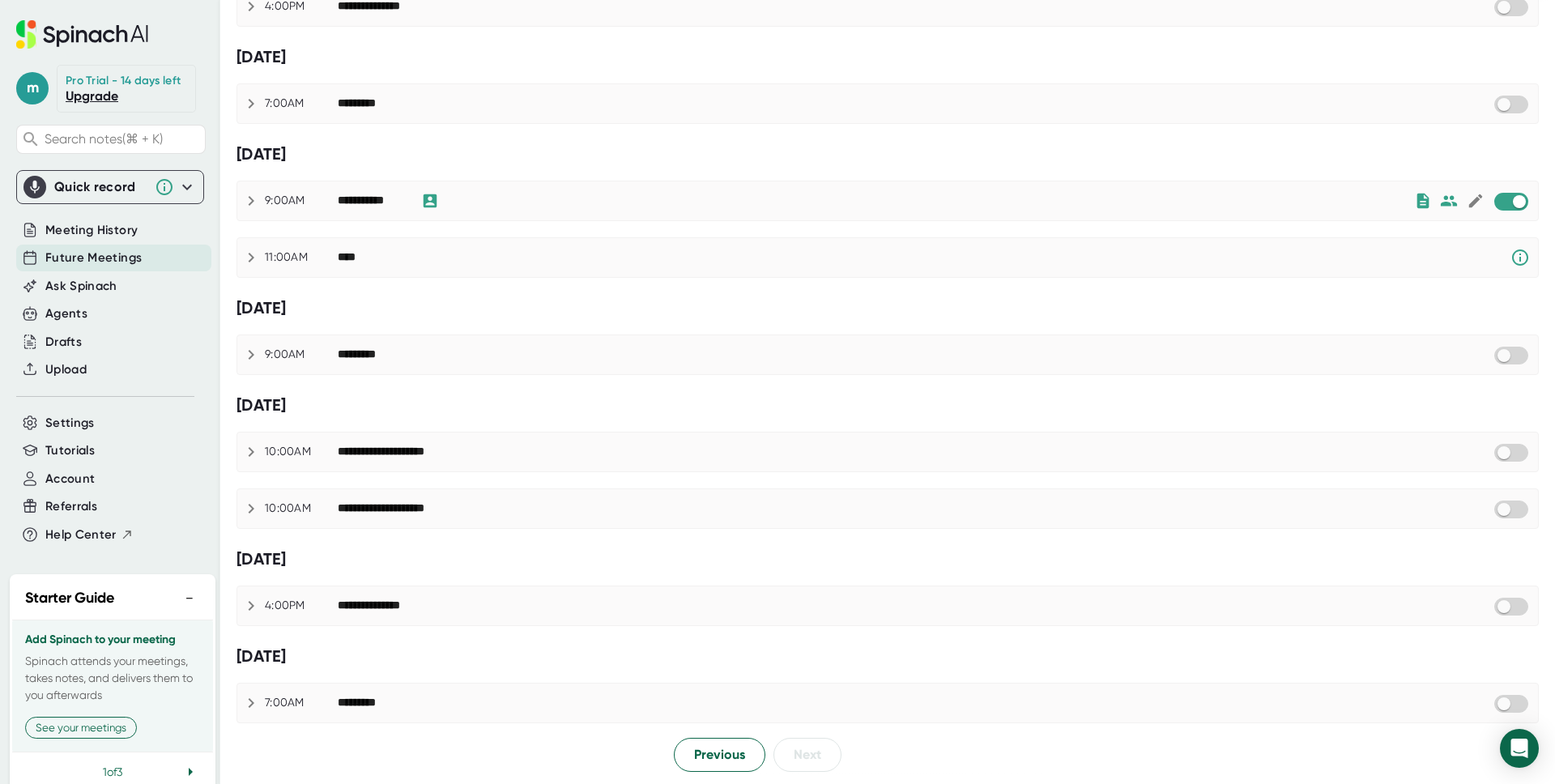
scroll to position [0, 0]
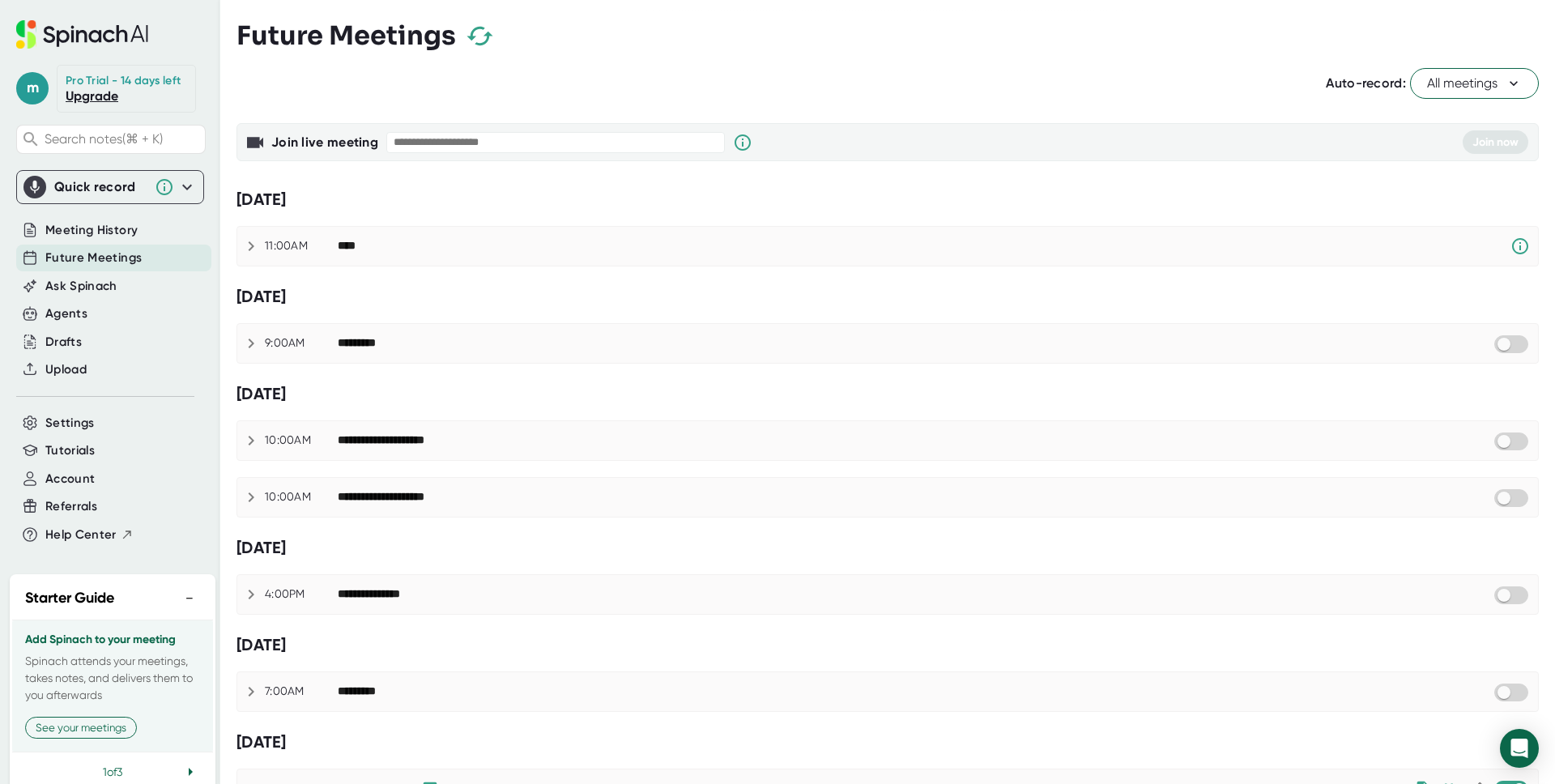
click at [596, 207] on div "[DATE]" at bounding box center [887, 199] width 1302 height 21
